Goal: Browse casually

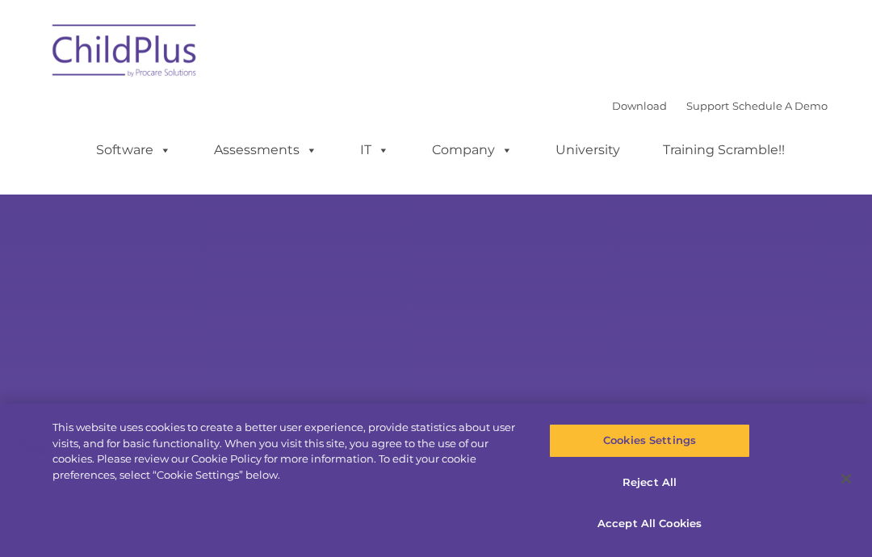
select select "MEDIUM"
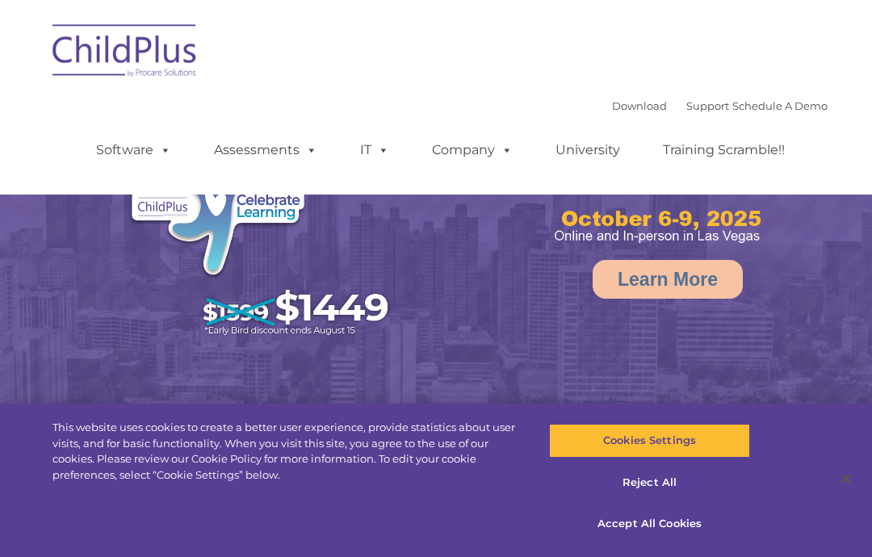
select select "MEDIUM"
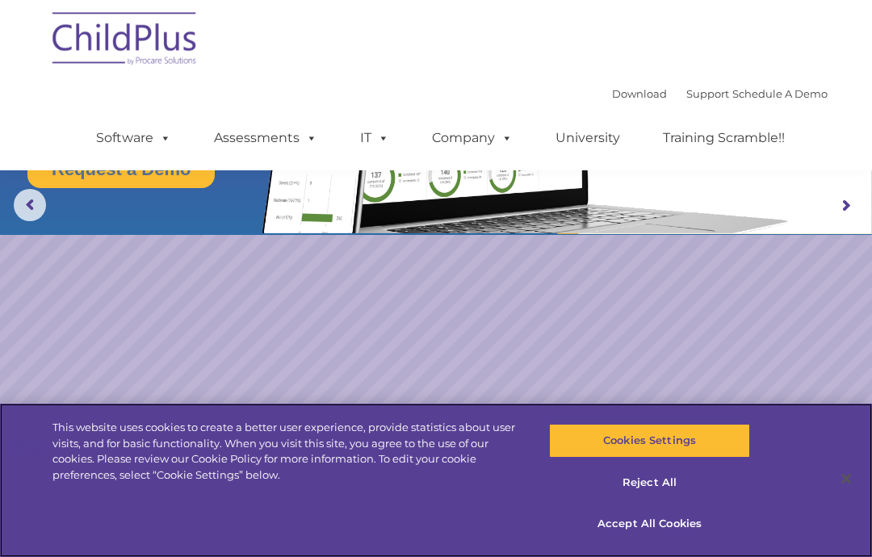
scroll to position [107, 0]
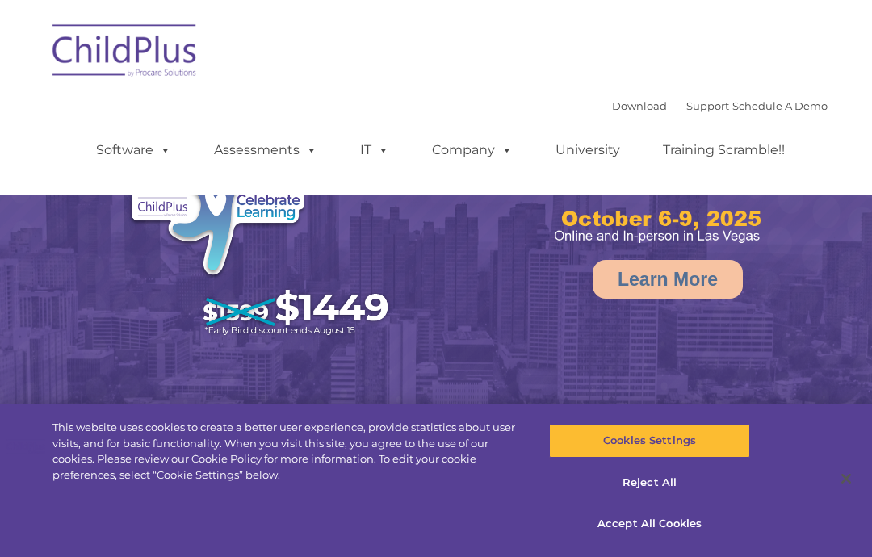
select select "MEDIUM"
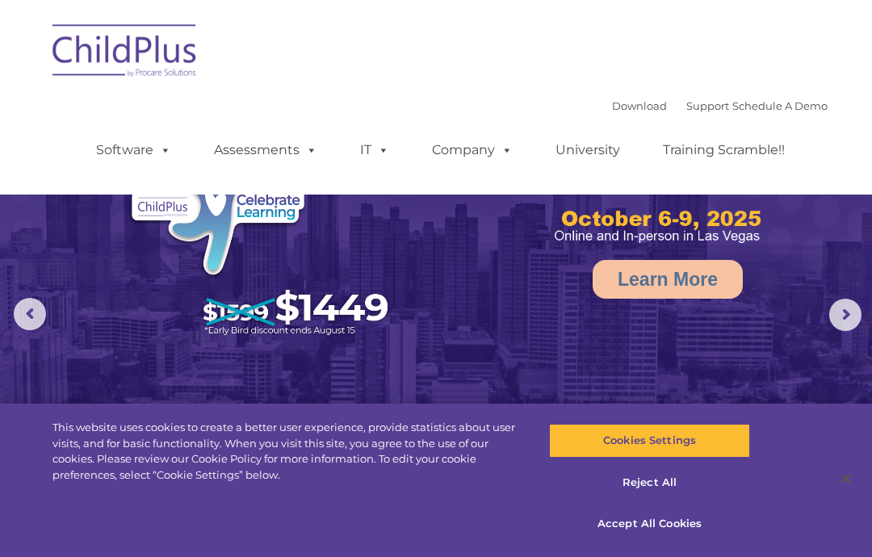
click at [844, 319] on rs-arrow at bounding box center [845, 315] width 32 height 32
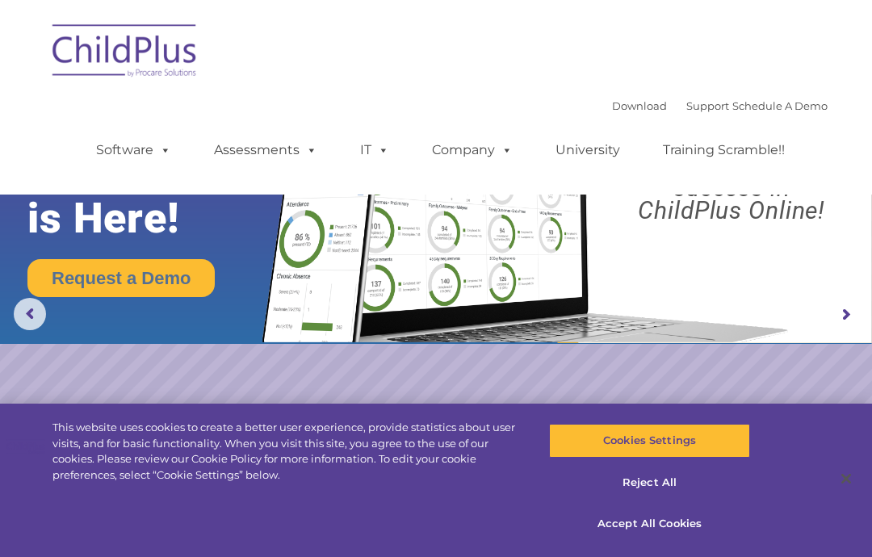
click at [838, 317] on rs-arrow at bounding box center [845, 315] width 32 height 32
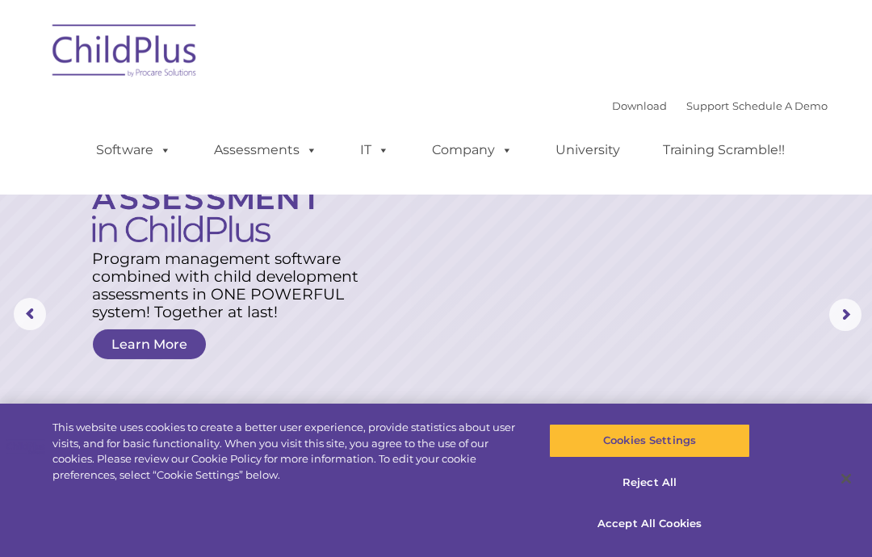
click at [842, 315] on rs-arrow at bounding box center [845, 315] width 32 height 32
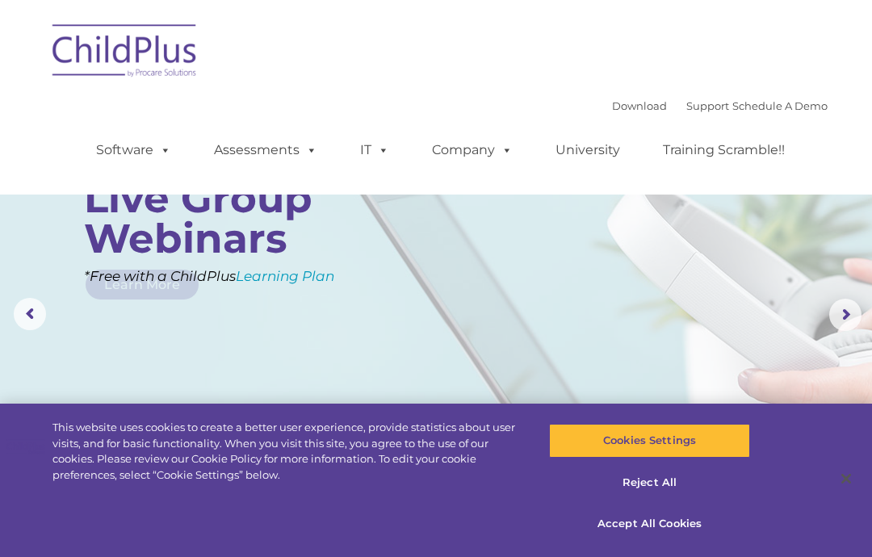
click at [838, 316] on rs-arrow at bounding box center [845, 315] width 32 height 32
